Goal: Find specific page/section: Find specific page/section

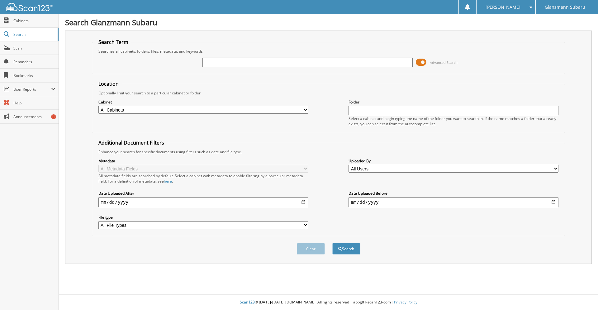
click at [280, 64] on input "text" at bounding box center [307, 62] width 210 height 9
type input "P37588"
click at [332, 243] on button "Search" at bounding box center [346, 249] width 28 height 12
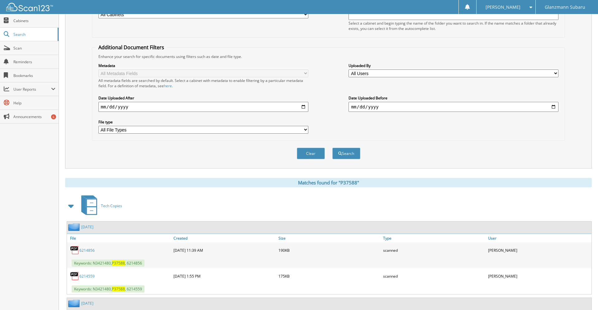
scroll to position [263, 0]
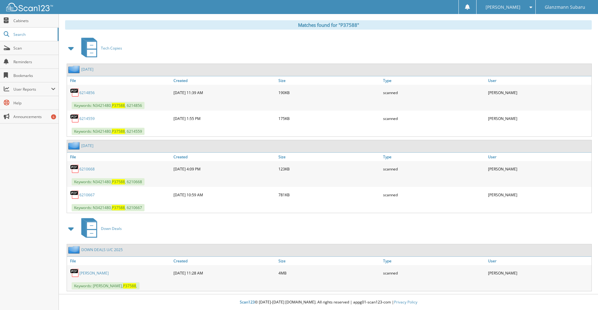
click at [84, 193] on link "6210667" at bounding box center [86, 194] width 15 height 5
